Goal: Check status: Check status

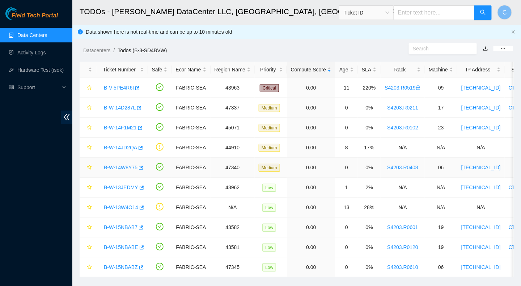
click at [121, 167] on link "B-W-14W8Y75" at bounding box center [121, 167] width 34 height 6
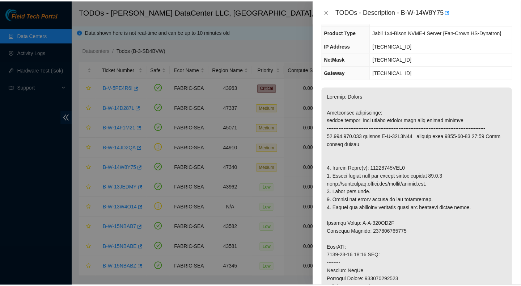
scroll to position [72, 0]
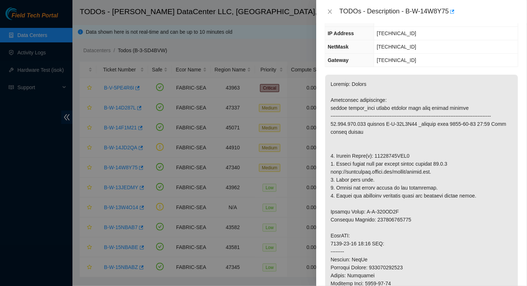
click at [330, 7] on div "TODOs - Description - B-W-14W8Y75" at bounding box center [421, 12] width 193 height 12
click at [330, 11] on icon "close" at bounding box center [330, 12] width 6 height 6
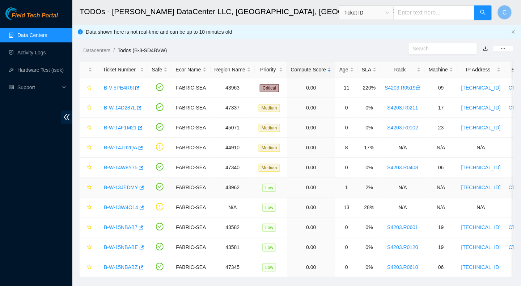
click at [122, 185] on link "B-W-13JEDMY" at bounding box center [121, 187] width 34 height 6
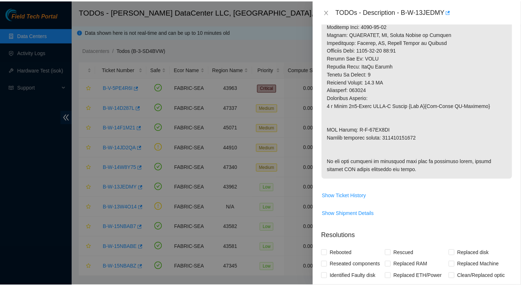
scroll to position [398, 0]
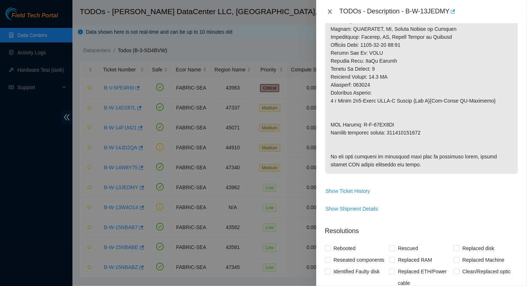
click at [331, 11] on icon "close" at bounding box center [330, 12] width 6 height 6
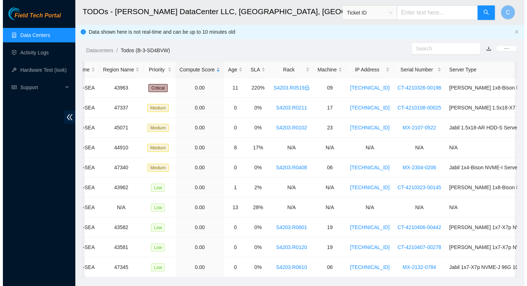
scroll to position [0, 0]
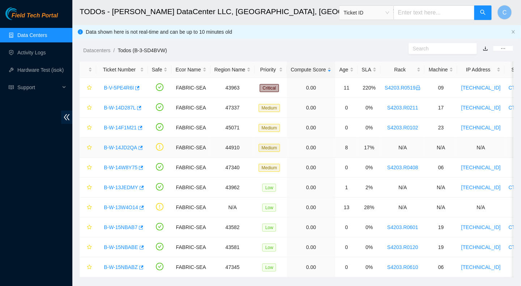
click at [122, 147] on link "B-W-14JD2QA" at bounding box center [120, 147] width 33 height 6
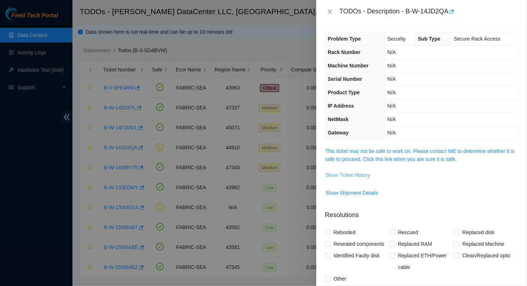
click at [340, 175] on span "Show Ticket History" at bounding box center [348, 175] width 45 height 8
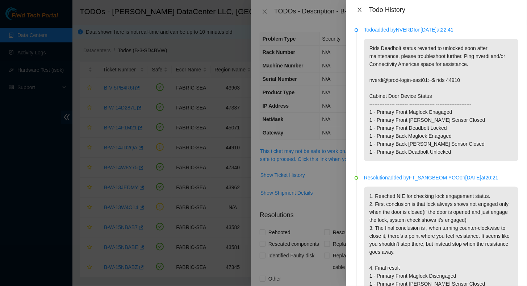
click at [360, 10] on icon "close" at bounding box center [360, 10] width 6 height 6
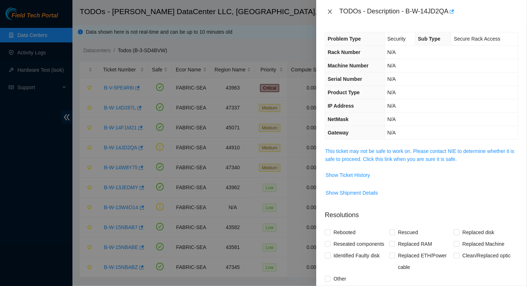
click at [330, 12] on icon "close" at bounding box center [330, 12] width 6 height 6
